Goal: Task Accomplishment & Management: Manage account settings

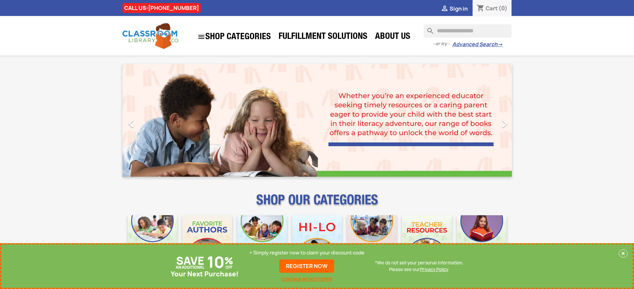
click at [307, 253] on p "+ Simply register now to claim your discount code" at bounding box center [306, 253] width 115 height 7
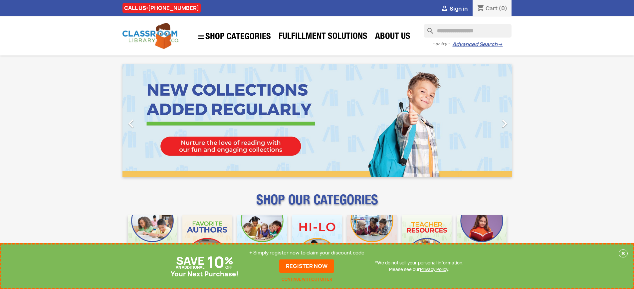
click at [307, 253] on p "+ Simply register now to claim your discount code" at bounding box center [306, 253] width 115 height 7
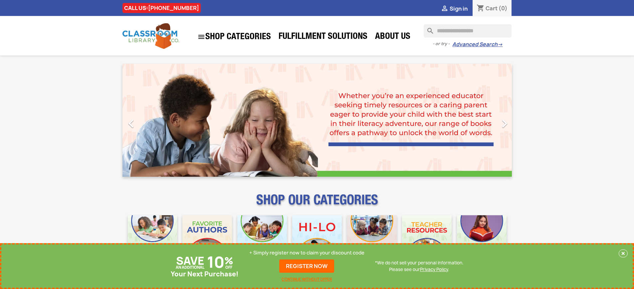
click at [307, 253] on p "+ Simply register now to claim your discount code" at bounding box center [306, 253] width 115 height 7
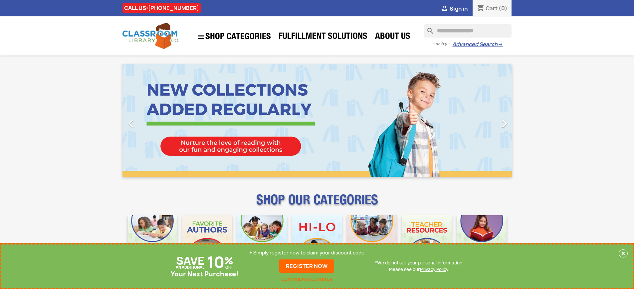
click at [307, 253] on p "+ Simply register now to claim your discount code" at bounding box center [306, 253] width 115 height 7
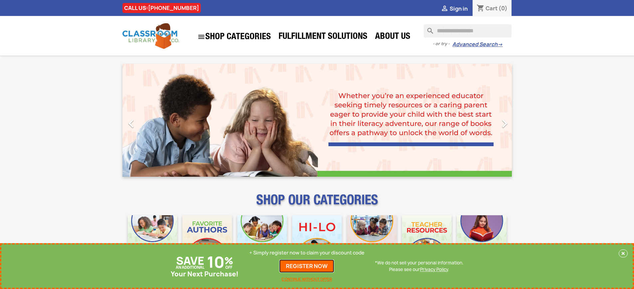
click at [307, 266] on link "REGISTER NOW" at bounding box center [306, 266] width 55 height 13
click at [307, 253] on p "+ Simply register now to claim your discount code" at bounding box center [306, 253] width 115 height 7
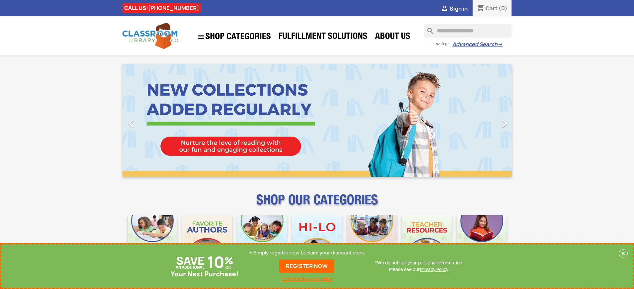
click at [307, 253] on p "+ Simply register now to claim your discount code" at bounding box center [306, 253] width 115 height 7
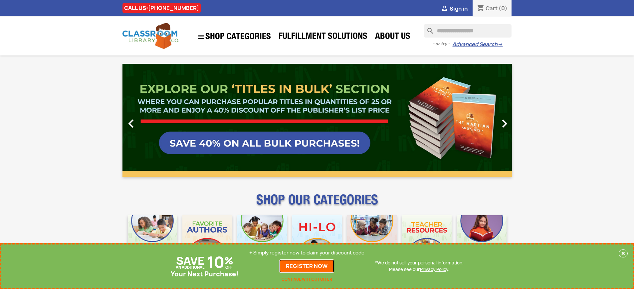
click at [307, 266] on link "REGISTER NOW" at bounding box center [306, 266] width 55 height 13
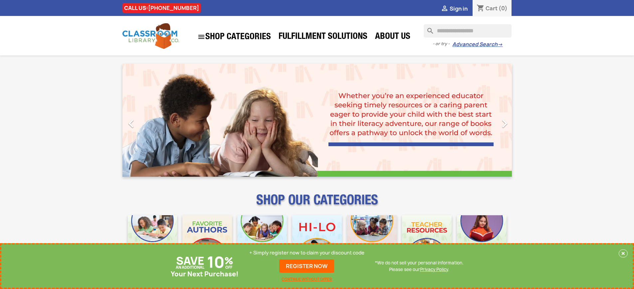
click at [307, 253] on p "+ Simply register now to claim your discount code" at bounding box center [306, 253] width 115 height 7
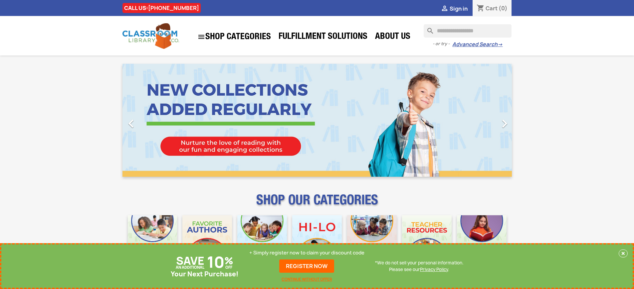
click at [307, 253] on p "+ Simply register now to claim your discount code" at bounding box center [306, 253] width 115 height 7
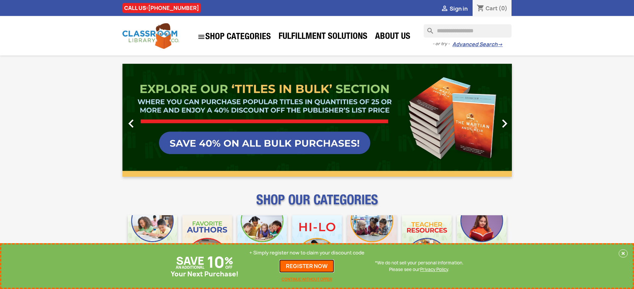
click at [307, 266] on link "REGISTER NOW" at bounding box center [306, 266] width 55 height 13
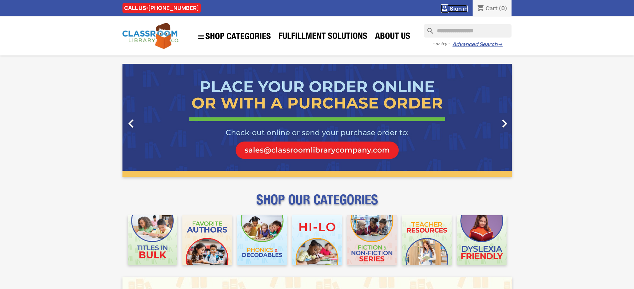
click at [458, 8] on span "Sign in" at bounding box center [458, 8] width 18 height 7
